Goal: Obtain resource: Obtain resource

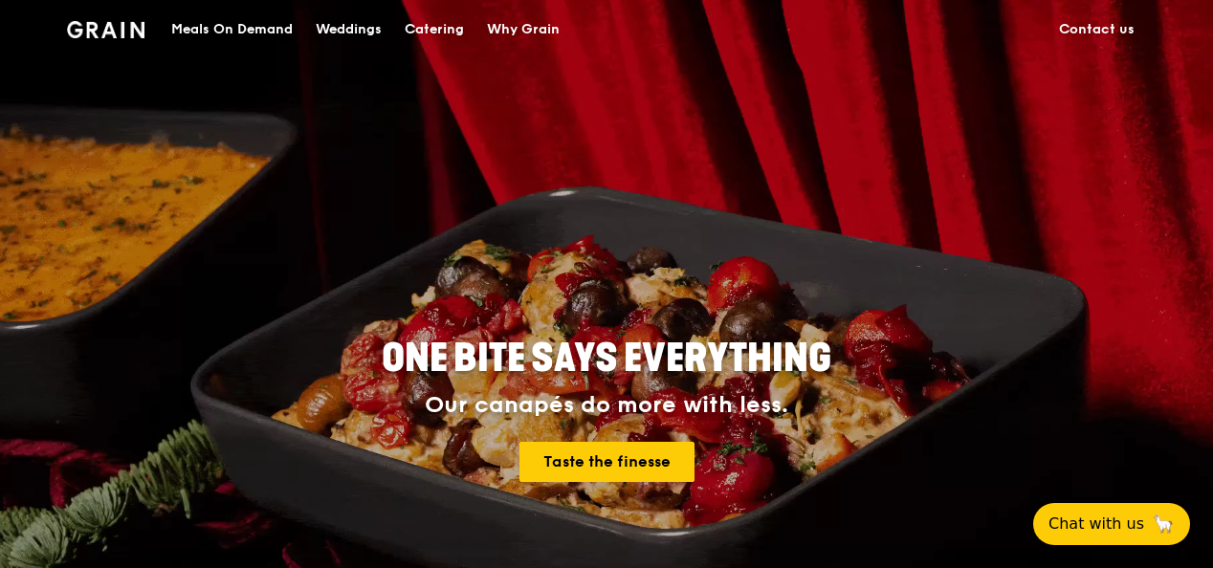
click at [420, 29] on div "Catering" at bounding box center [434, 29] width 59 height 57
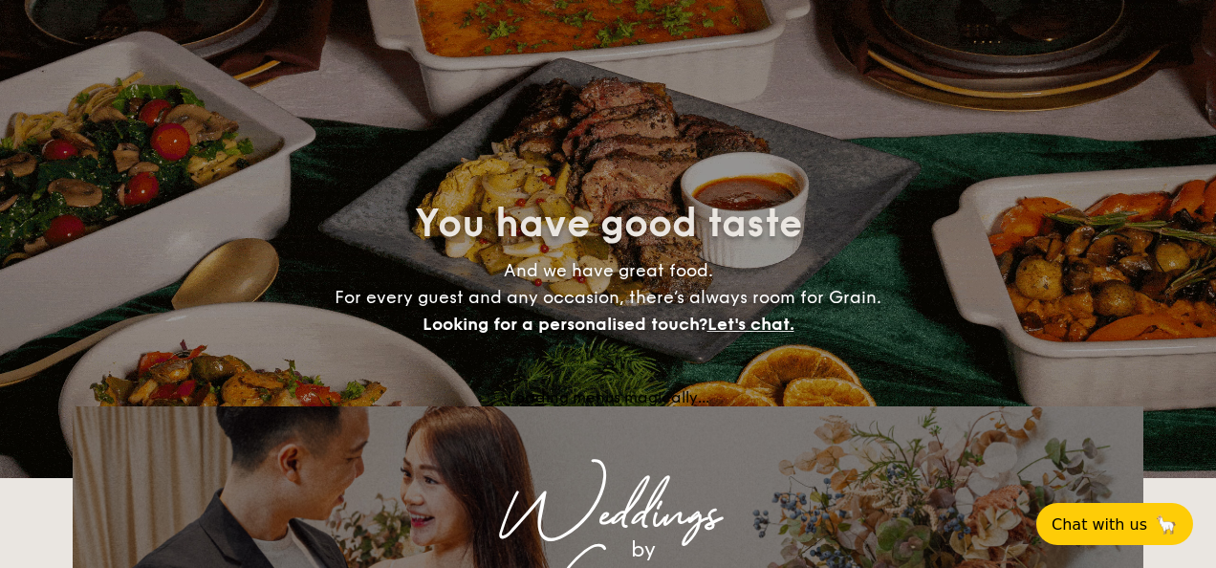
select select
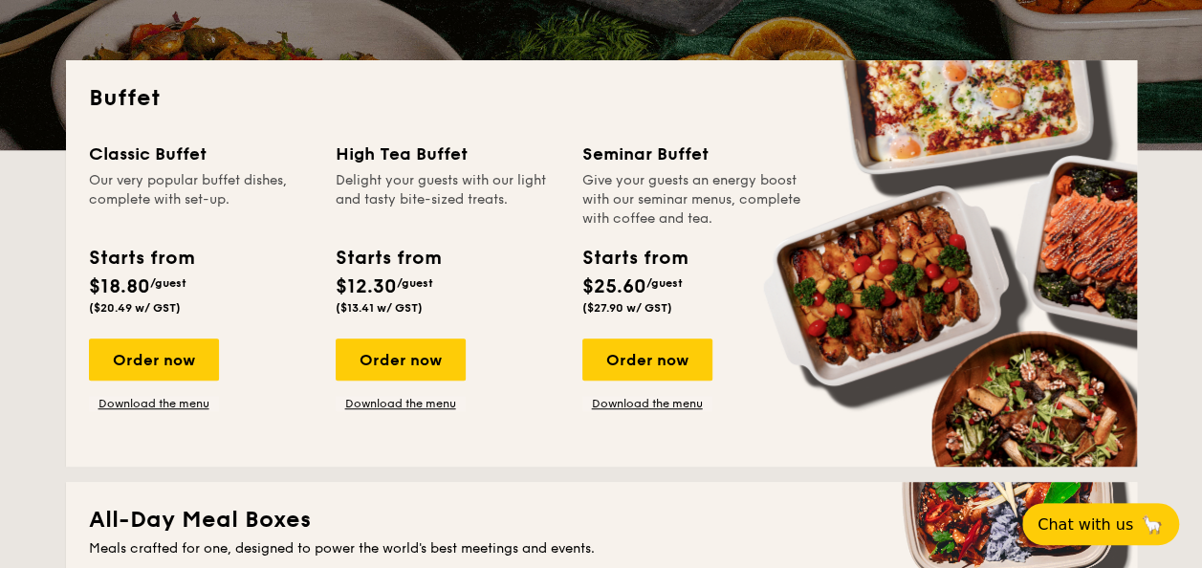
scroll to position [384, 0]
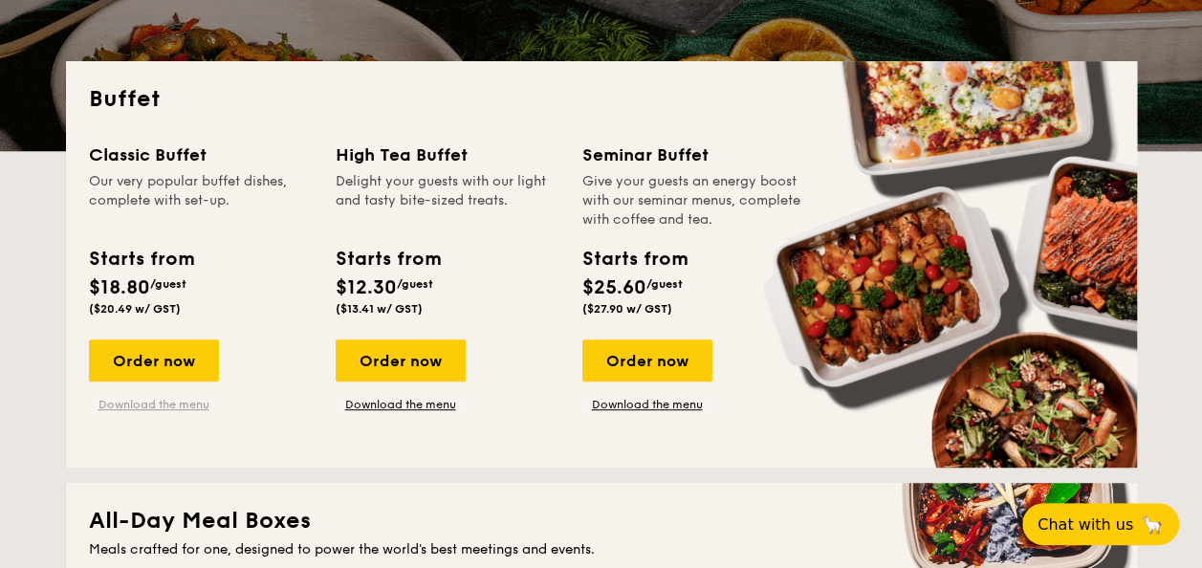
click at [162, 407] on link "Download the menu" at bounding box center [154, 404] width 130 height 15
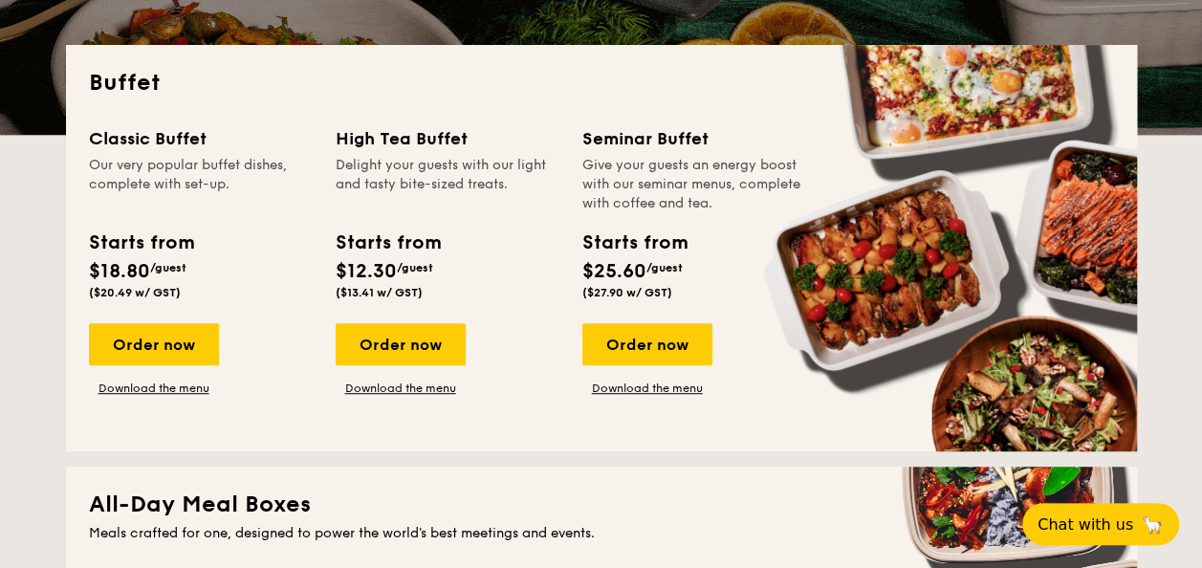
scroll to position [402, 0]
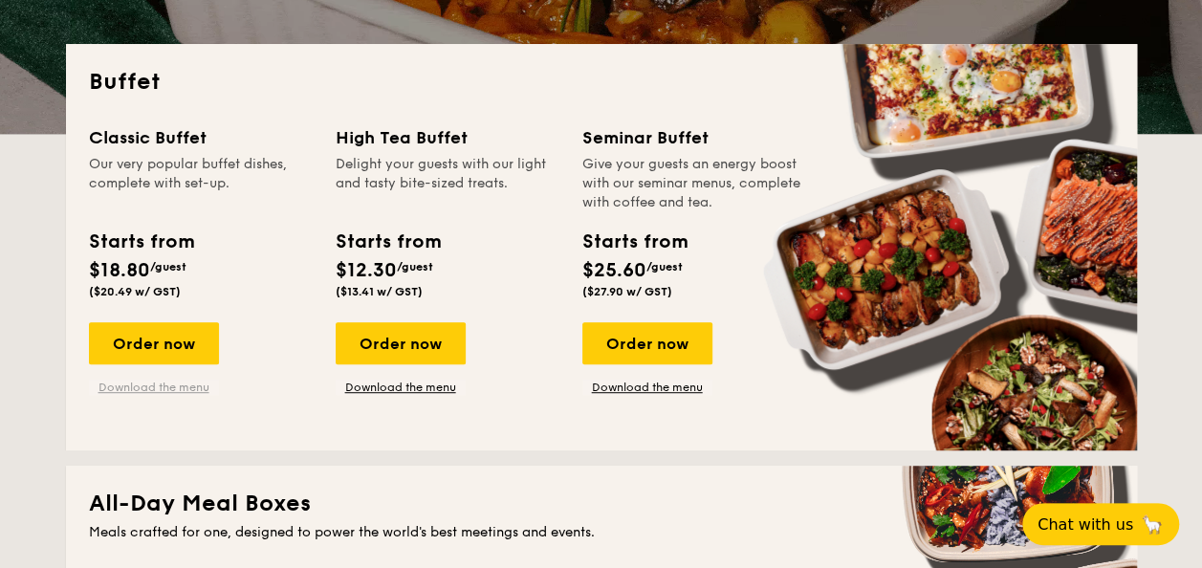
click at [139, 383] on link "Download the menu" at bounding box center [154, 387] width 130 height 15
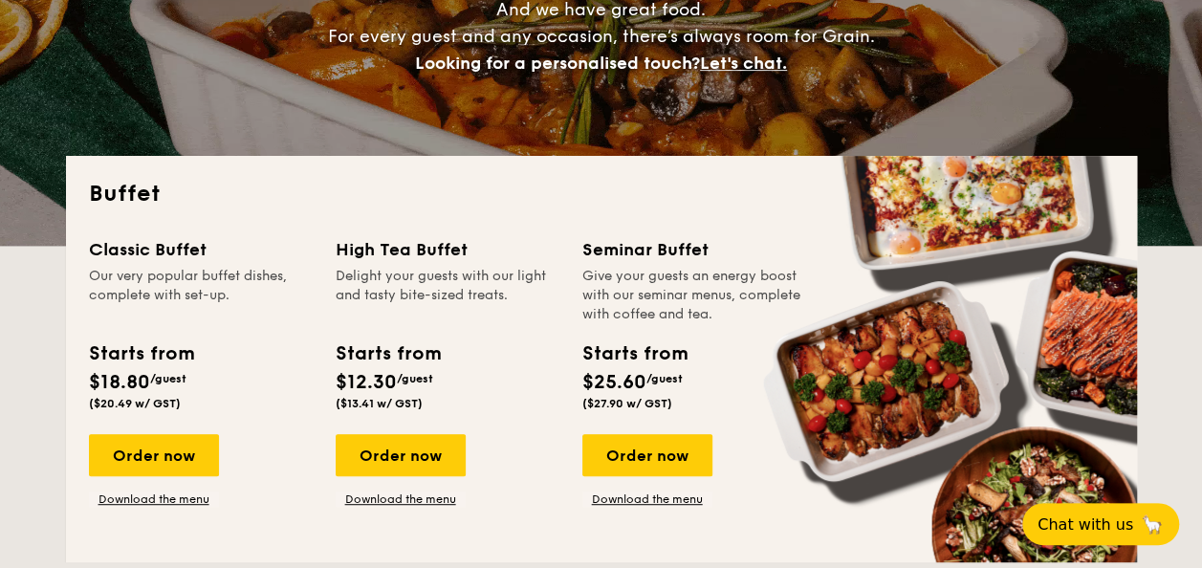
scroll to position [289, 0]
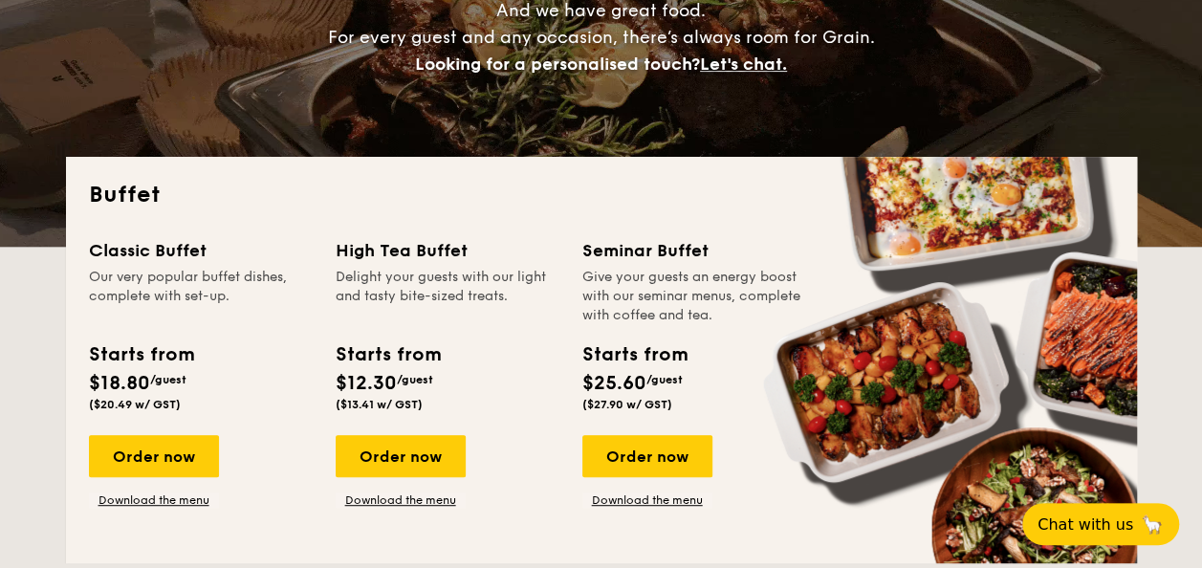
click at [995, 212] on div "Buffet Classic Buffet Our very popular buffet dishes, complete with set-up. Sta…" at bounding box center [601, 360] width 1071 height 406
